Goal: Information Seeking & Learning: Learn about a topic

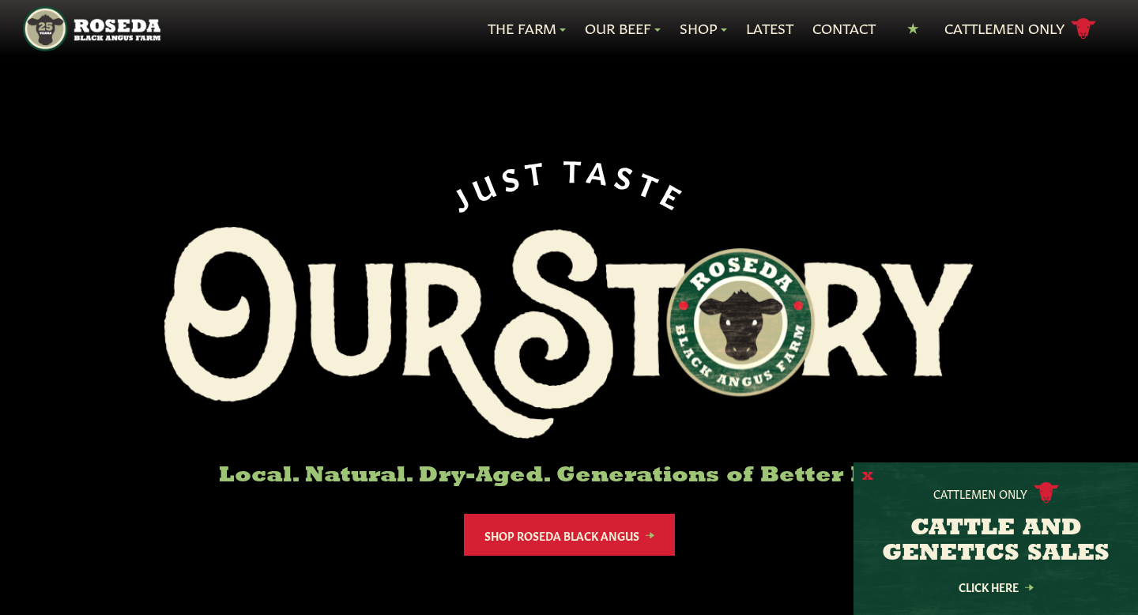
click at [866, 476] on button "X" at bounding box center [867, 477] width 11 height 17
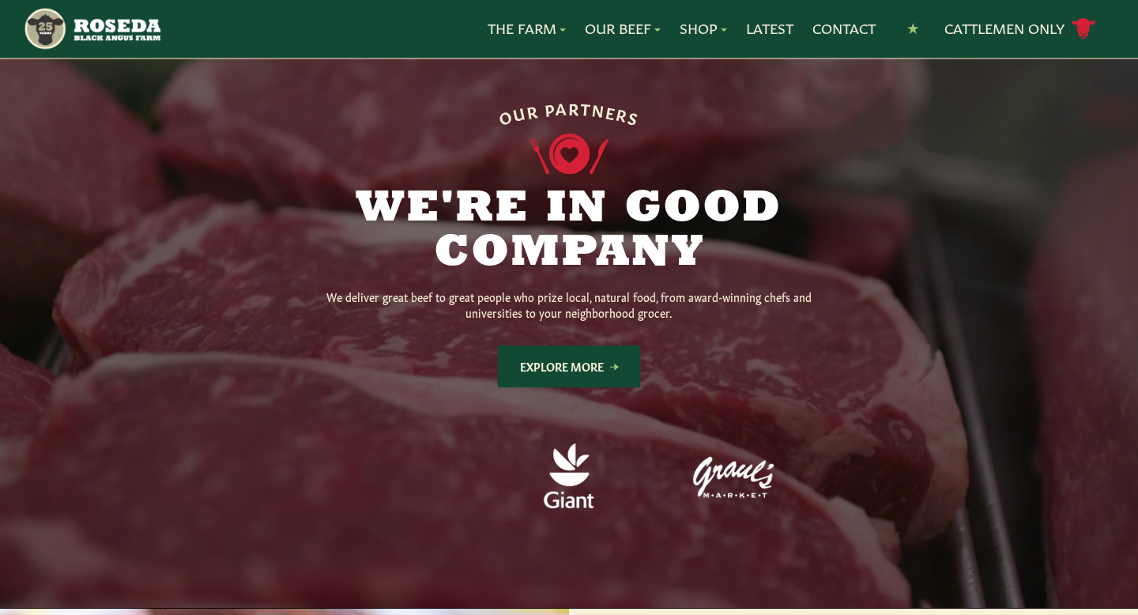
scroll to position [1209, 0]
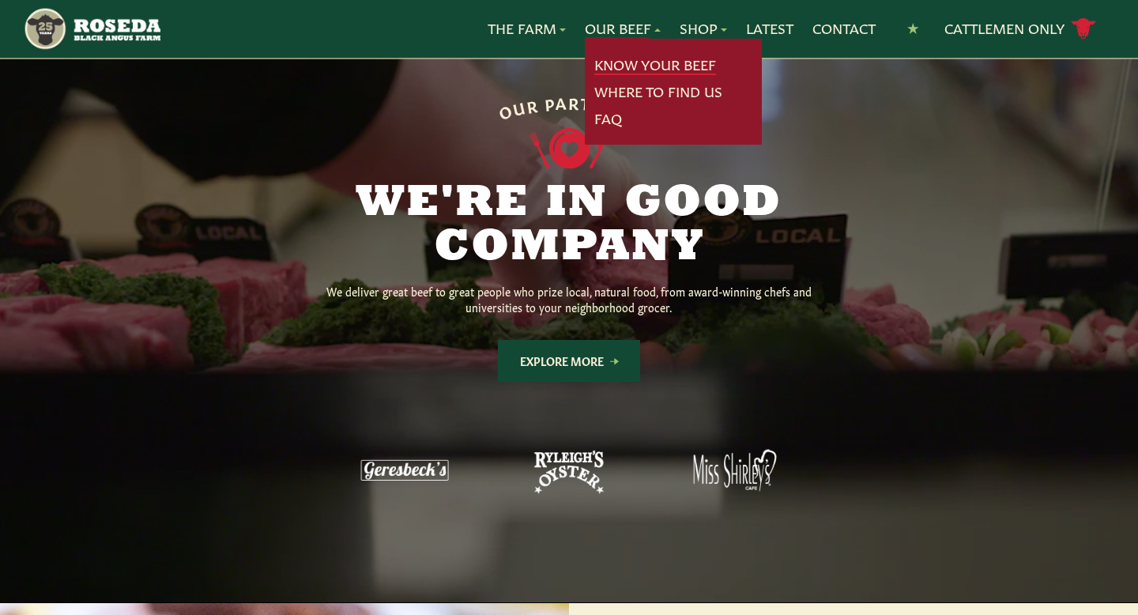
click at [645, 66] on link "Know Your Beef" at bounding box center [655, 65] width 122 height 21
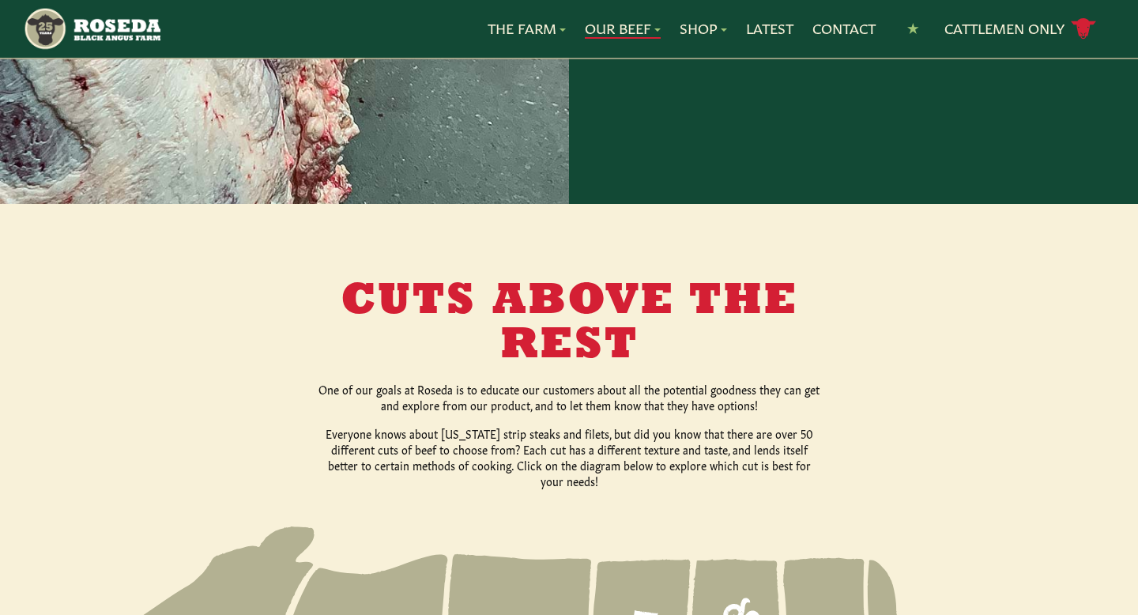
scroll to position [1361, 0]
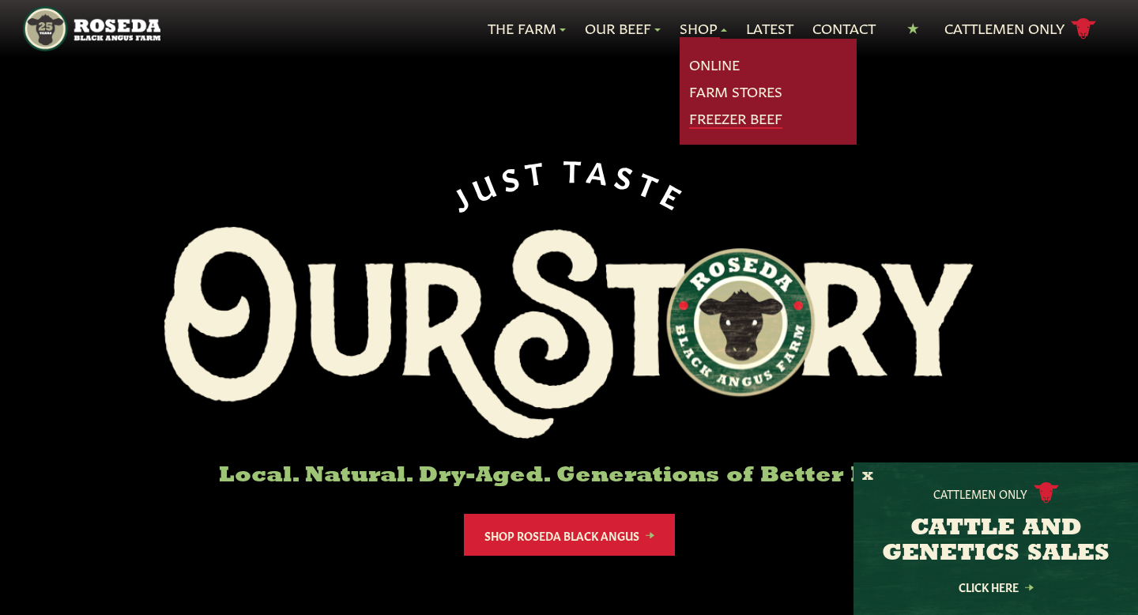
click at [733, 115] on link "Freezer Beef" at bounding box center [735, 118] width 93 height 21
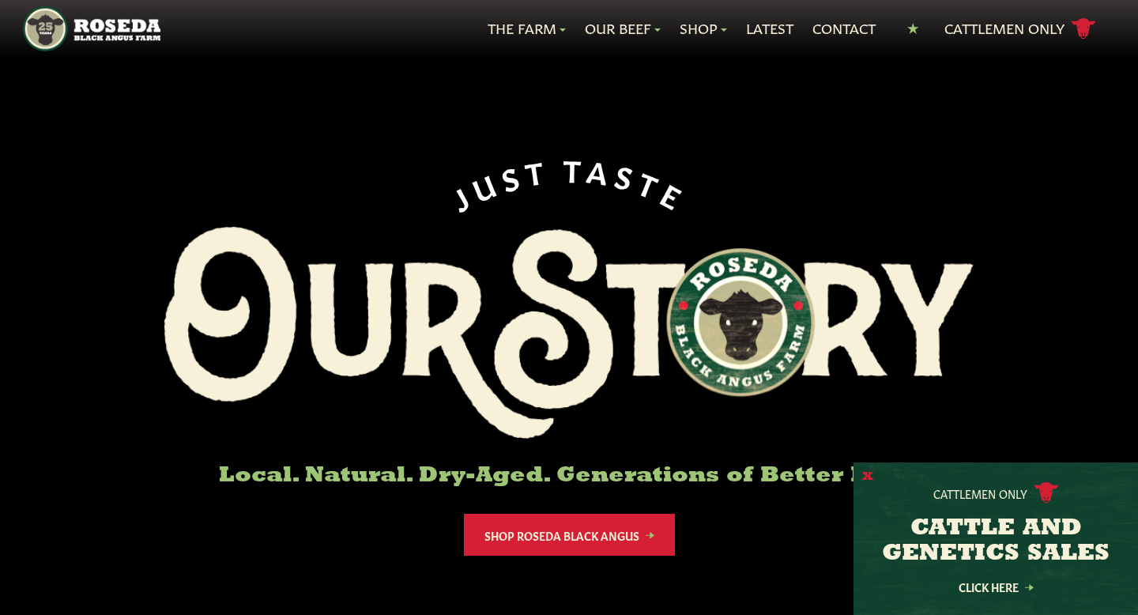
click at [865, 481] on button "X" at bounding box center [867, 477] width 11 height 17
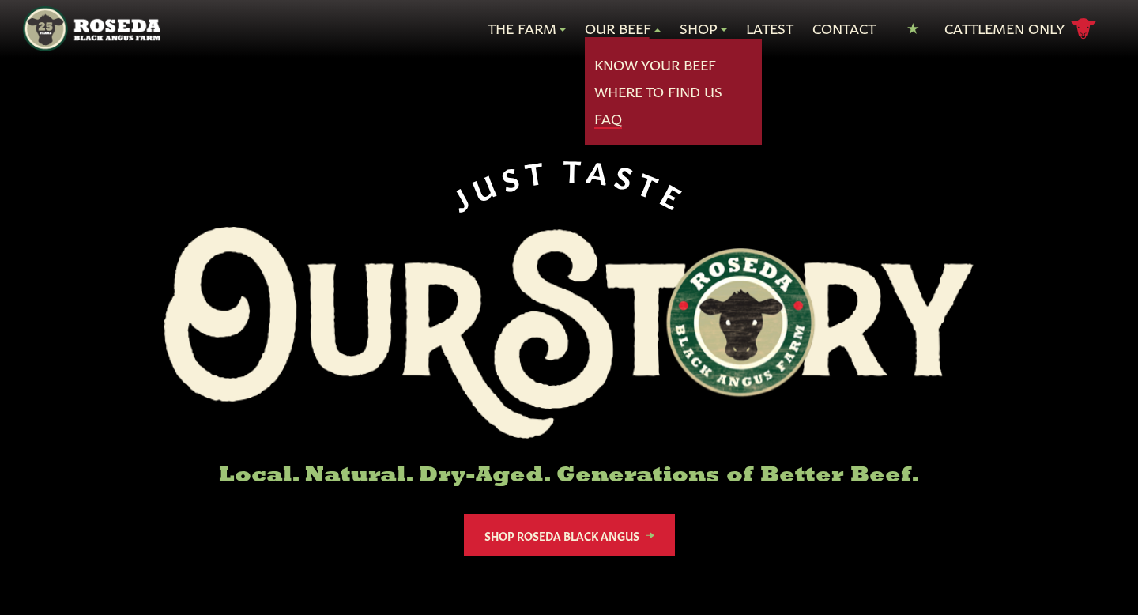
click at [599, 115] on link "FAQ" at bounding box center [608, 118] width 28 height 21
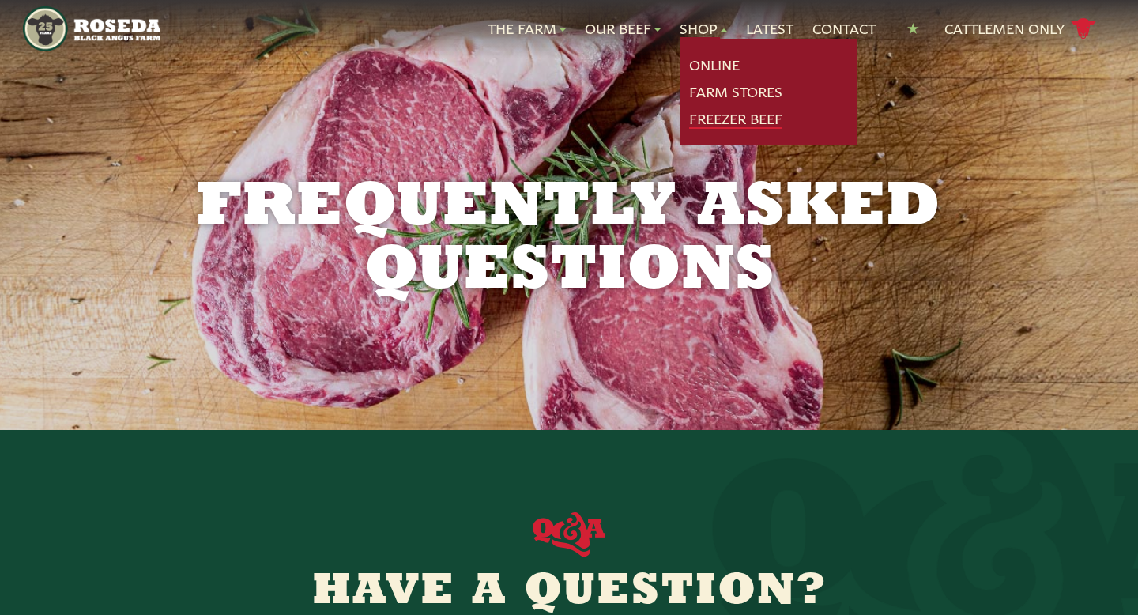
click at [724, 123] on link "Freezer Beef" at bounding box center [735, 118] width 93 height 21
